Goal: Navigation & Orientation: Find specific page/section

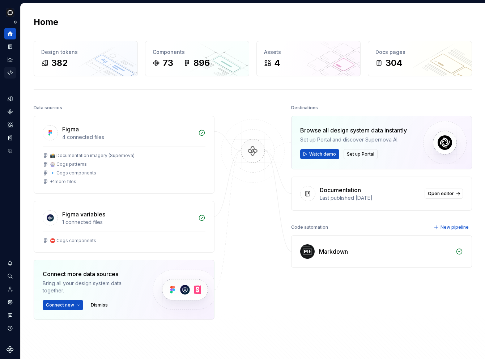
click at [8, 74] on icon "Code automation" at bounding box center [10, 72] width 7 height 7
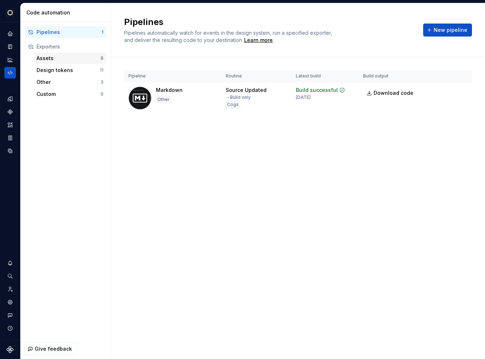
click at [55, 62] on div "Assets" at bounding box center [69, 58] width 64 height 7
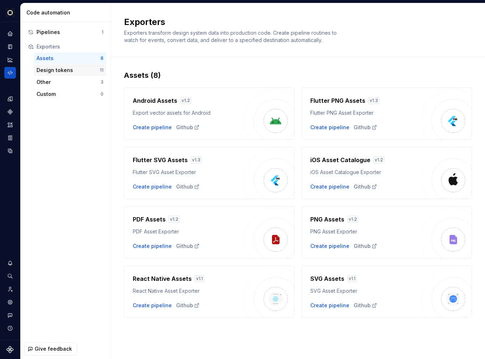
click at [54, 72] on div "Design tokens" at bounding box center [68, 70] width 63 height 7
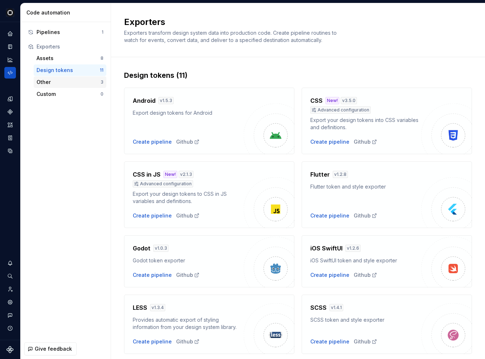
click at [54, 81] on div "Other" at bounding box center [69, 82] width 64 height 7
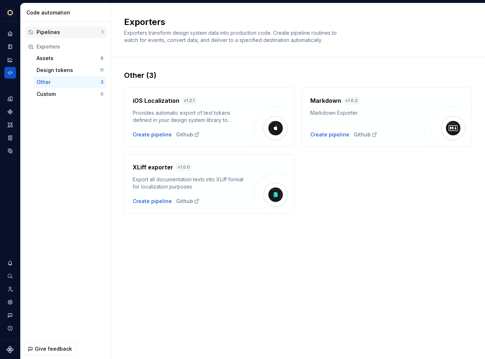
click at [58, 34] on div "Pipelines" at bounding box center [69, 32] width 65 height 7
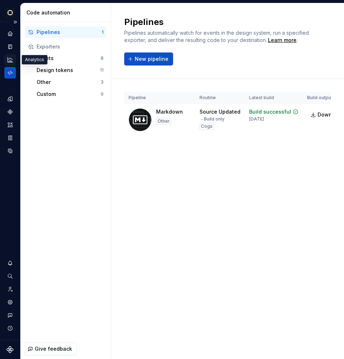
click at [12, 63] on div "Analytics" at bounding box center [10, 60] width 12 height 12
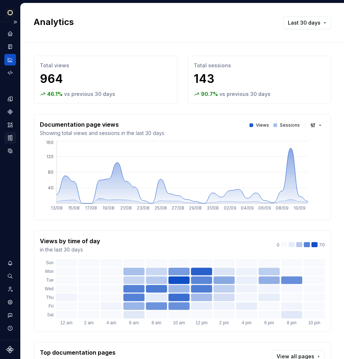
click at [8, 139] on icon "Storybook stories" at bounding box center [10, 137] width 4 height 5
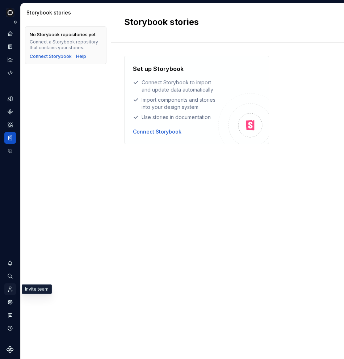
click at [11, 289] on icon "Invite team" at bounding box center [10, 289] width 7 height 7
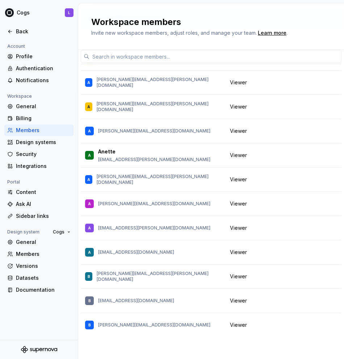
scroll to position [242, 0]
